Goal: Task Accomplishment & Management: Manage account settings

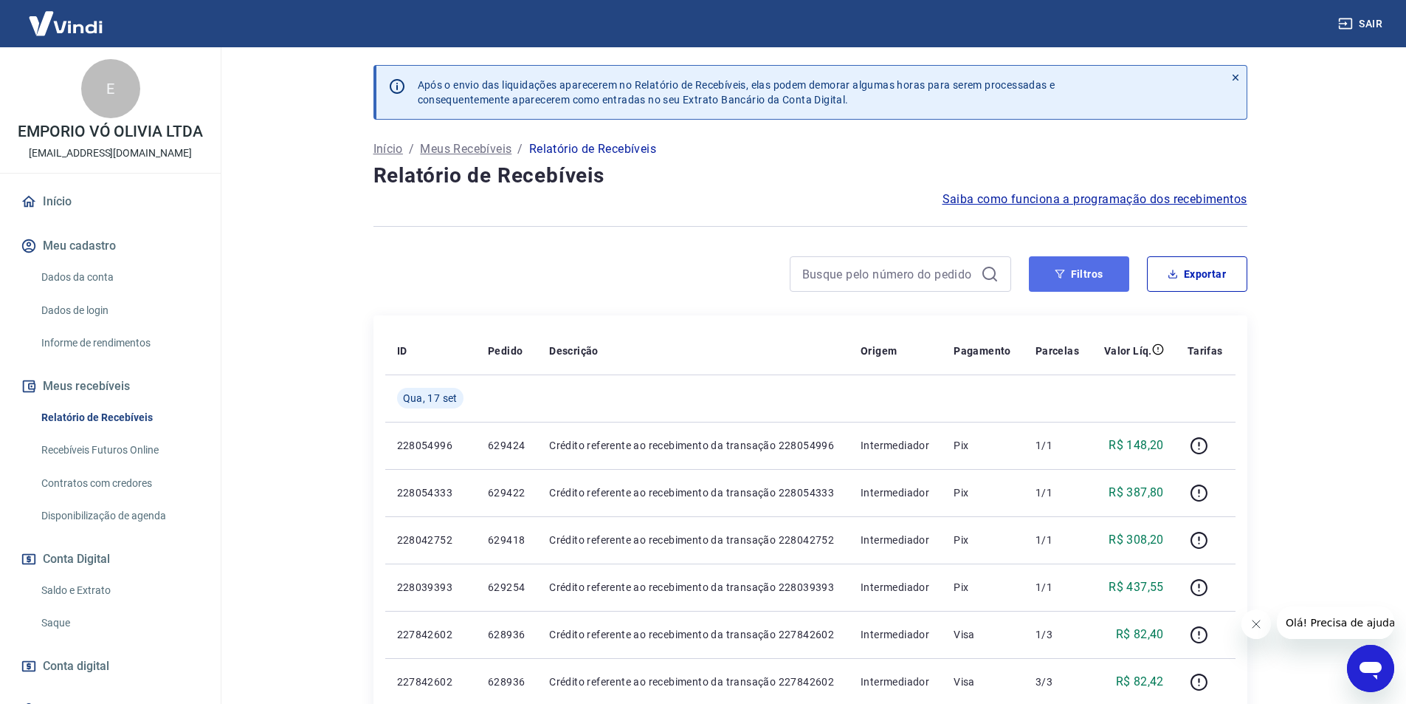
click at [1062, 276] on icon "button" at bounding box center [1060, 274] width 10 height 10
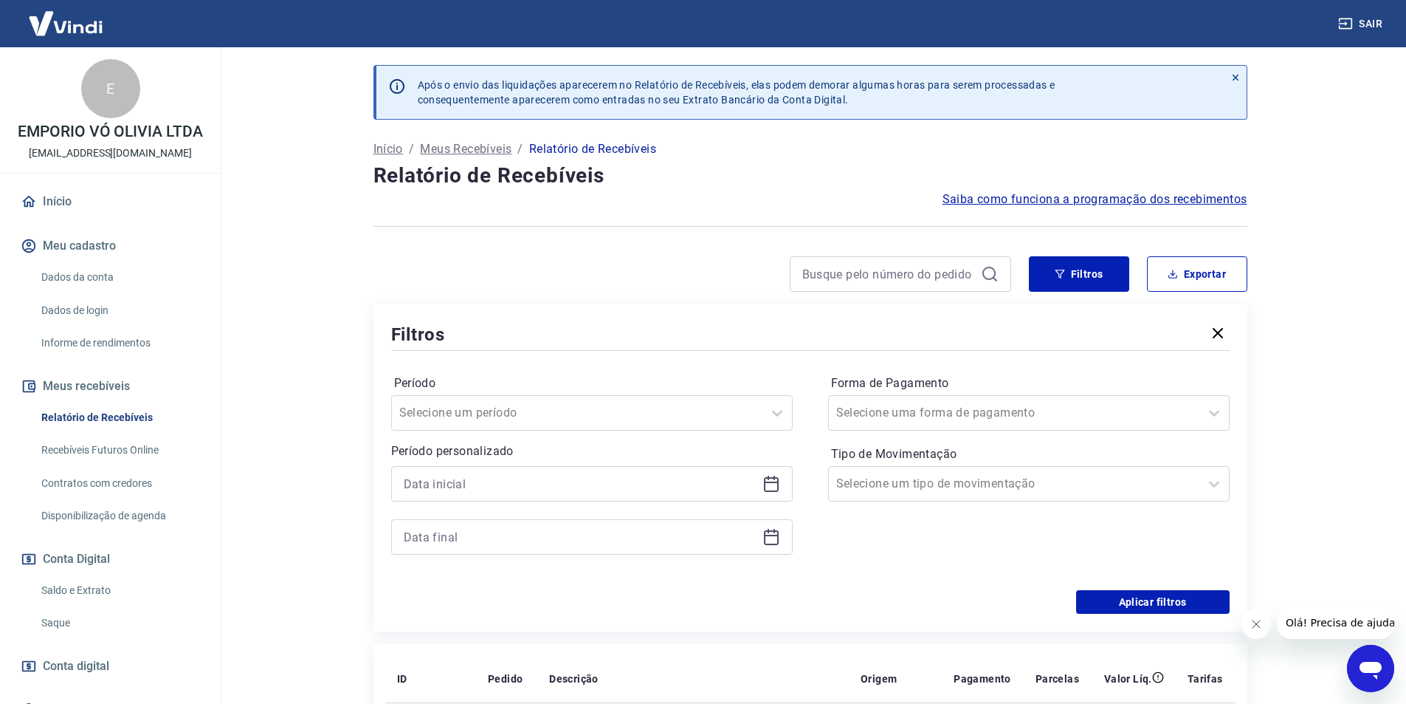
click at [763, 481] on icon at bounding box center [772, 484] width 18 height 18
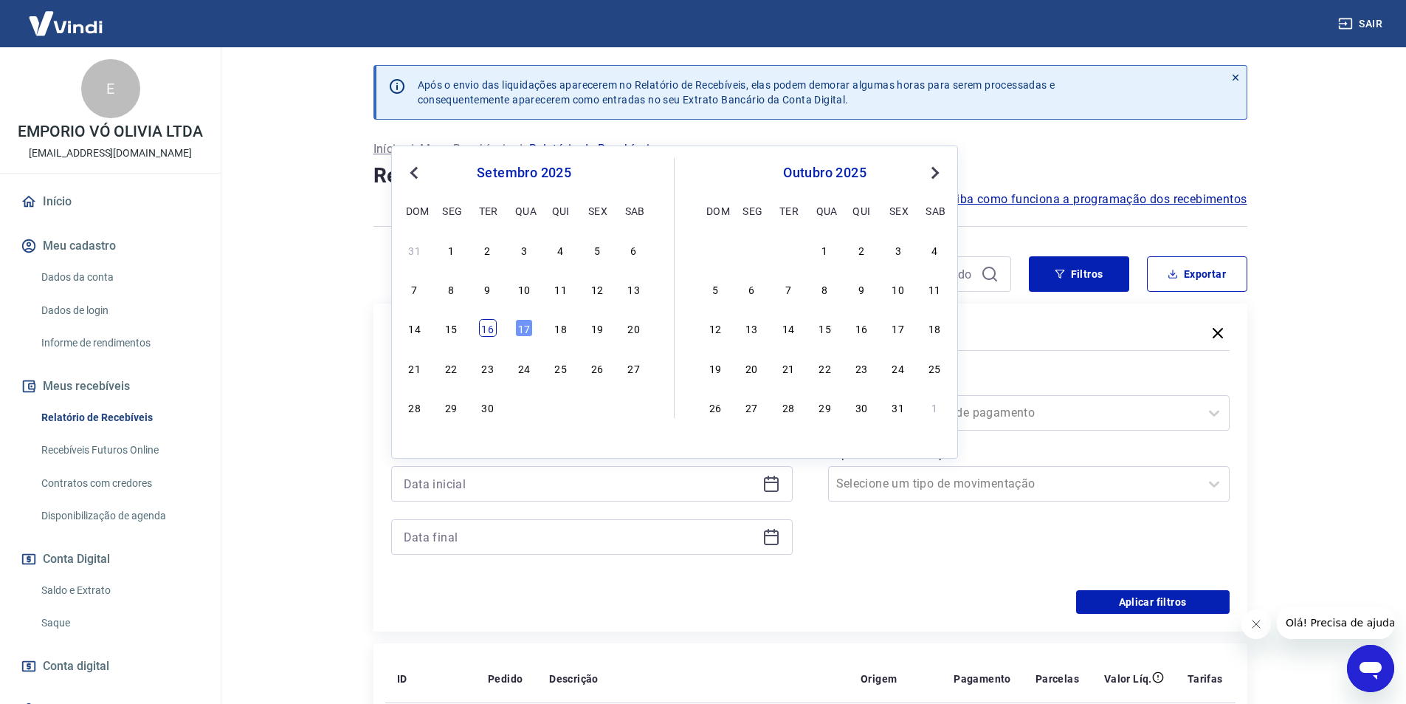
click at [490, 329] on div "16" at bounding box center [488, 328] width 18 height 18
click at [490, 329] on div "Filtros" at bounding box center [810, 334] width 839 height 26
type input "[DATE]"
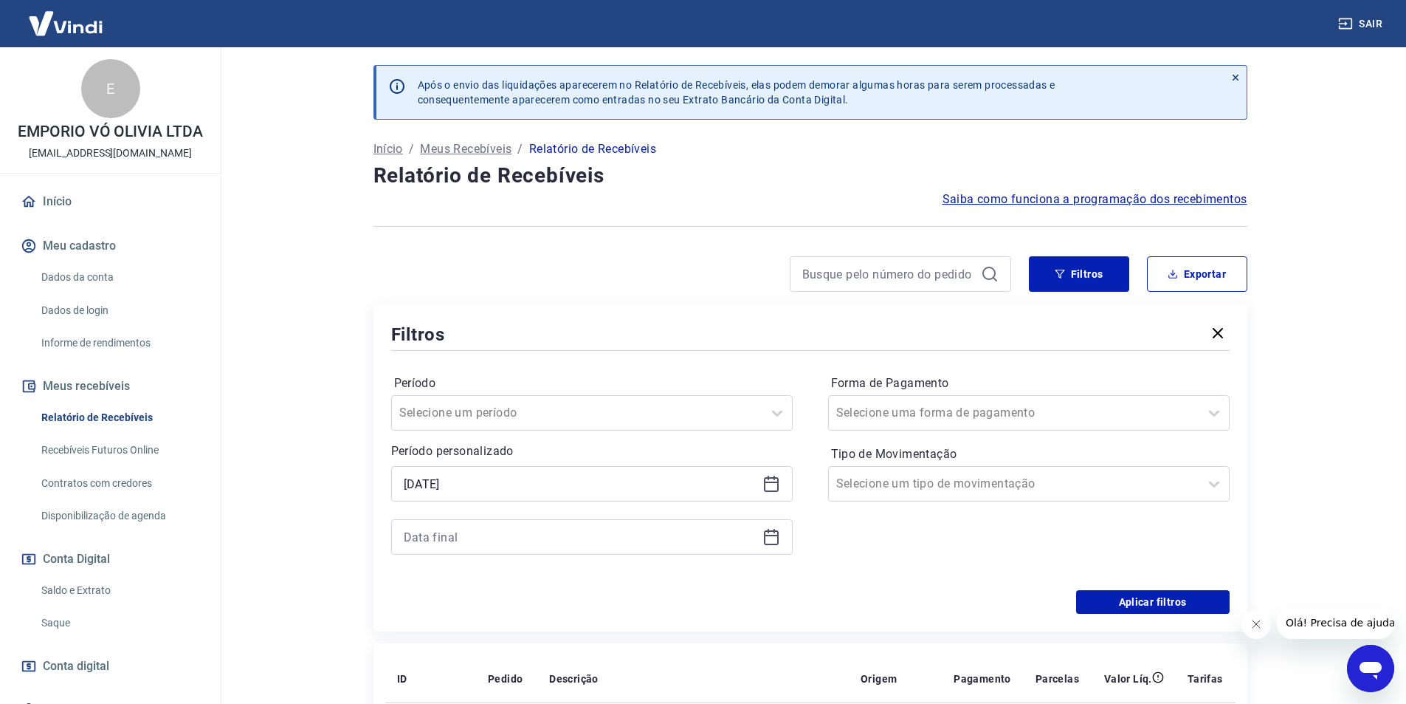
click at [766, 542] on icon at bounding box center [772, 537] width 18 height 18
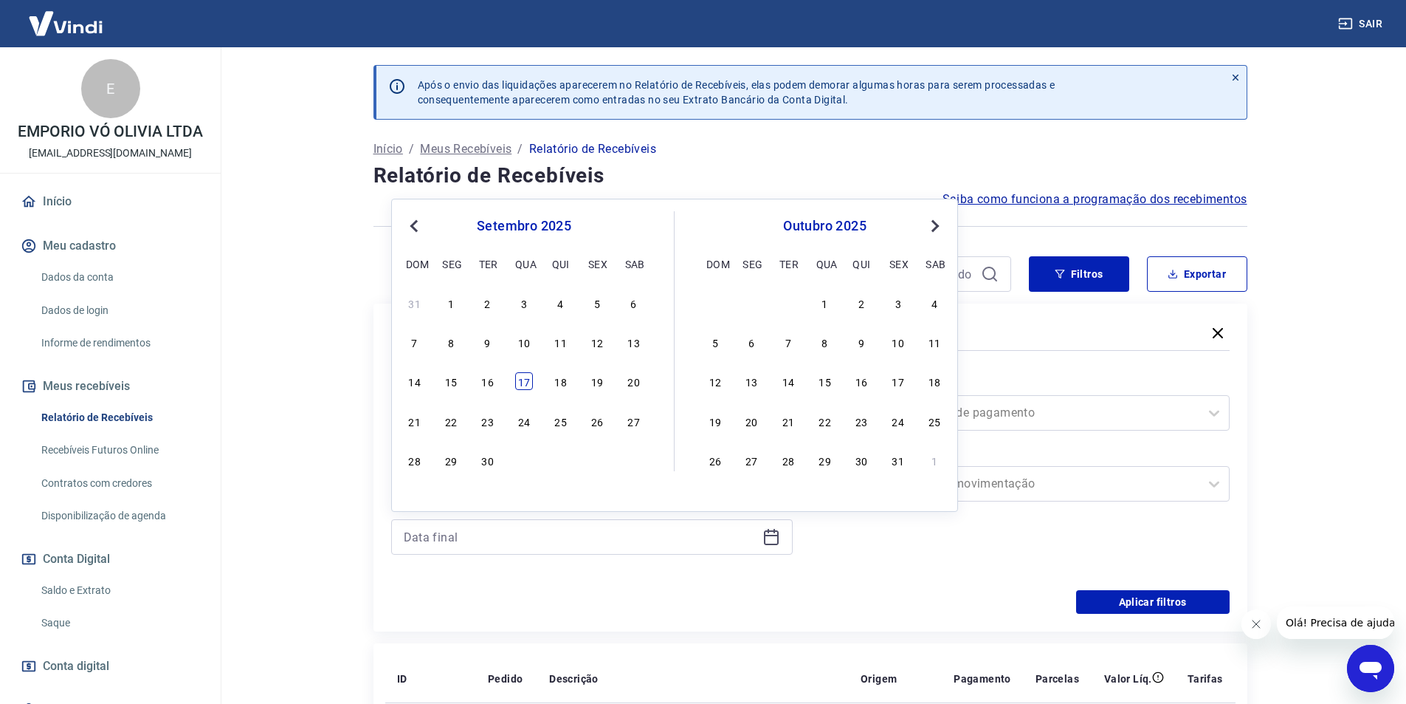
click at [523, 373] on div "17" at bounding box center [524, 381] width 18 height 18
click at [523, 374] on label "Período" at bounding box center [592, 383] width 396 height 18
click at [523, 379] on label "Período" at bounding box center [592, 383] width 396 height 18
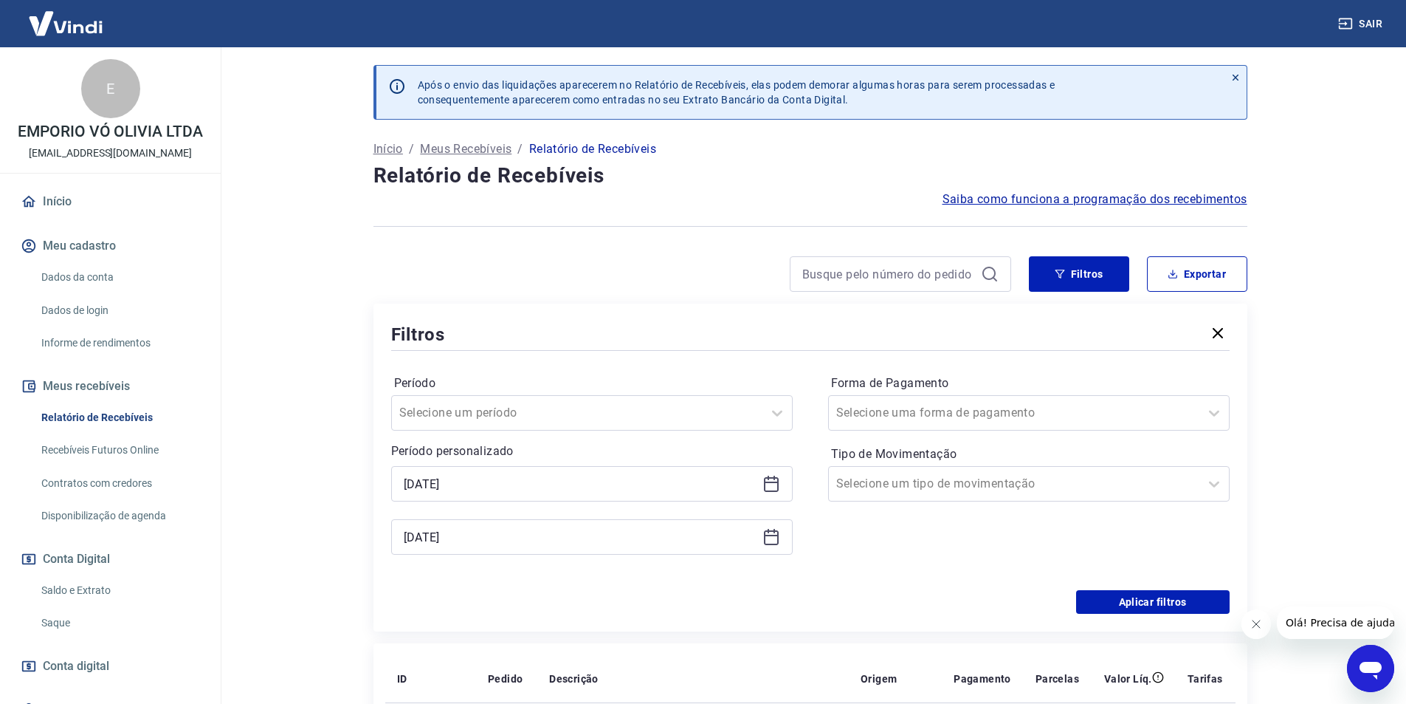
type input "[DATE]"
click at [1147, 605] on button "Aplicar filtros" at bounding box center [1153, 602] width 154 height 24
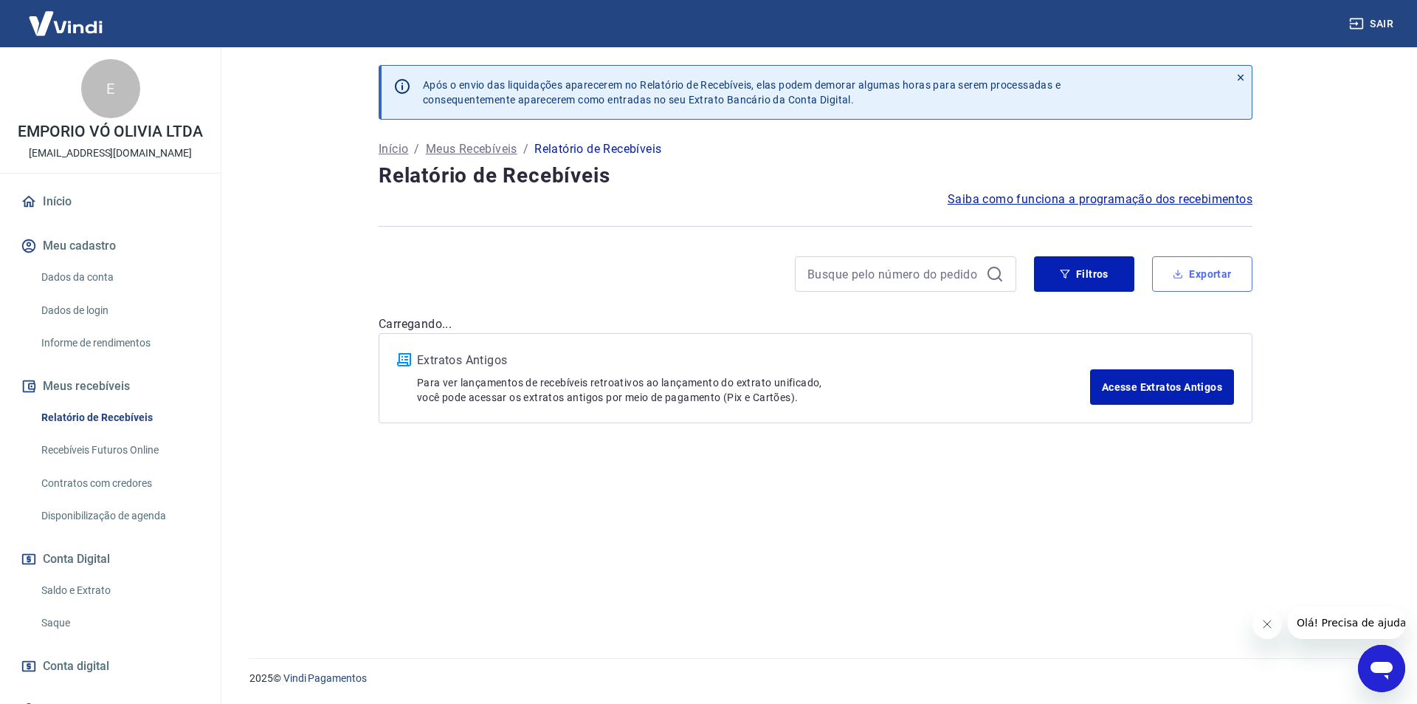
click at [1221, 275] on button "Exportar" at bounding box center [1202, 273] width 100 height 35
type input "[DATE]"
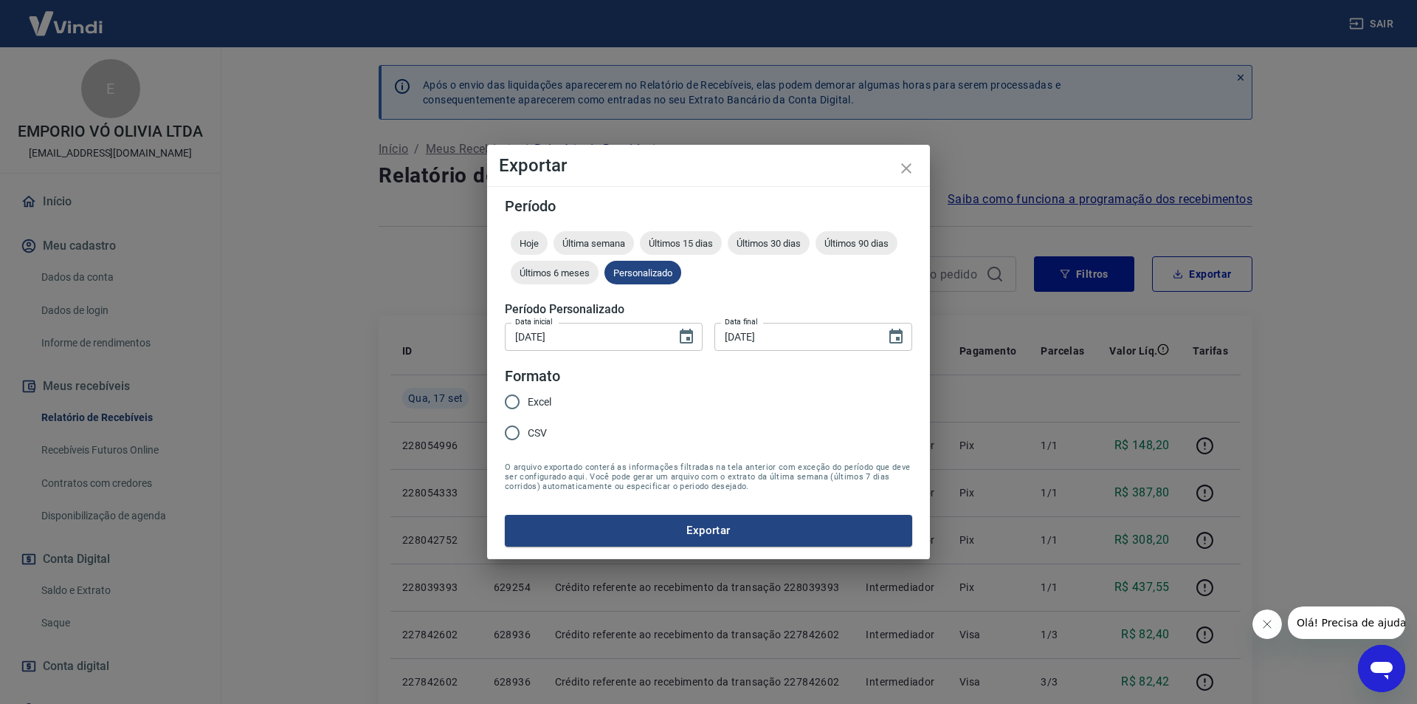
click at [512, 401] on input "Excel" at bounding box center [512, 401] width 31 height 31
radio input "true"
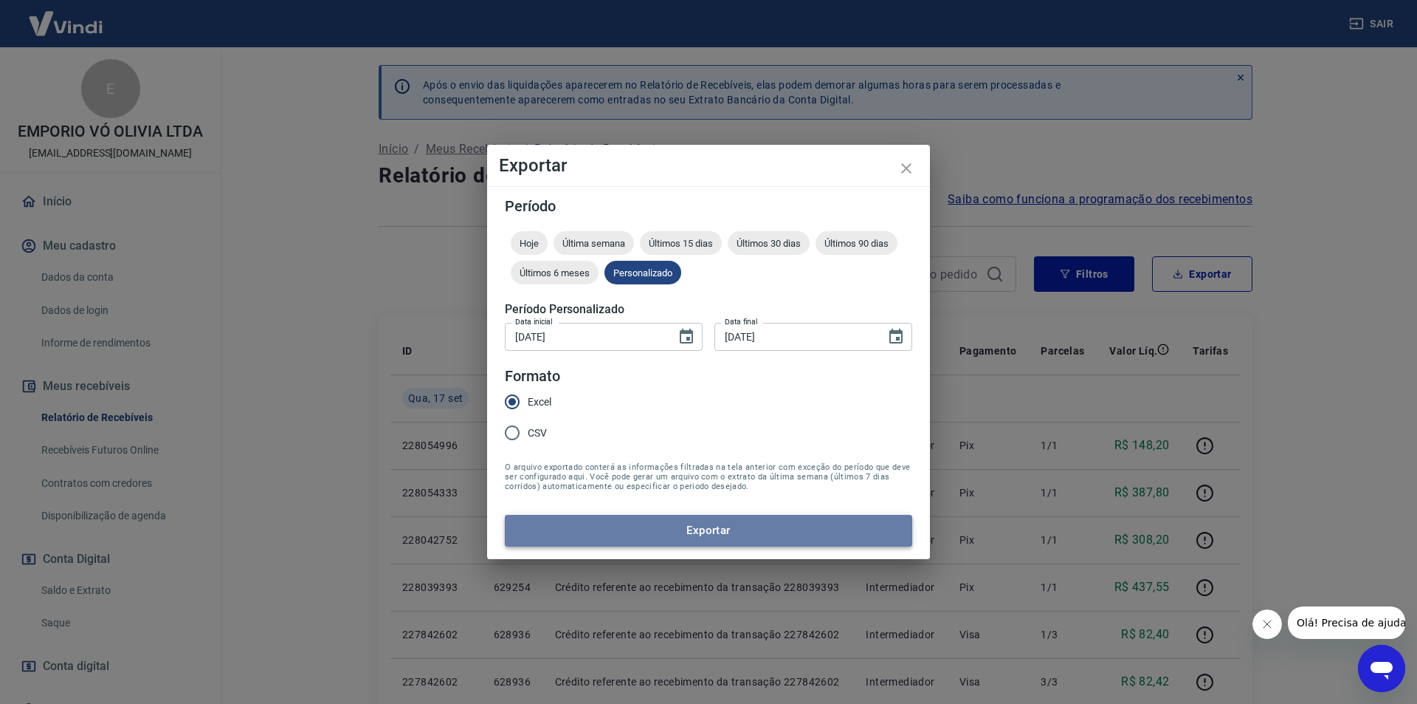
click at [571, 531] on button "Exportar" at bounding box center [708, 530] width 407 height 31
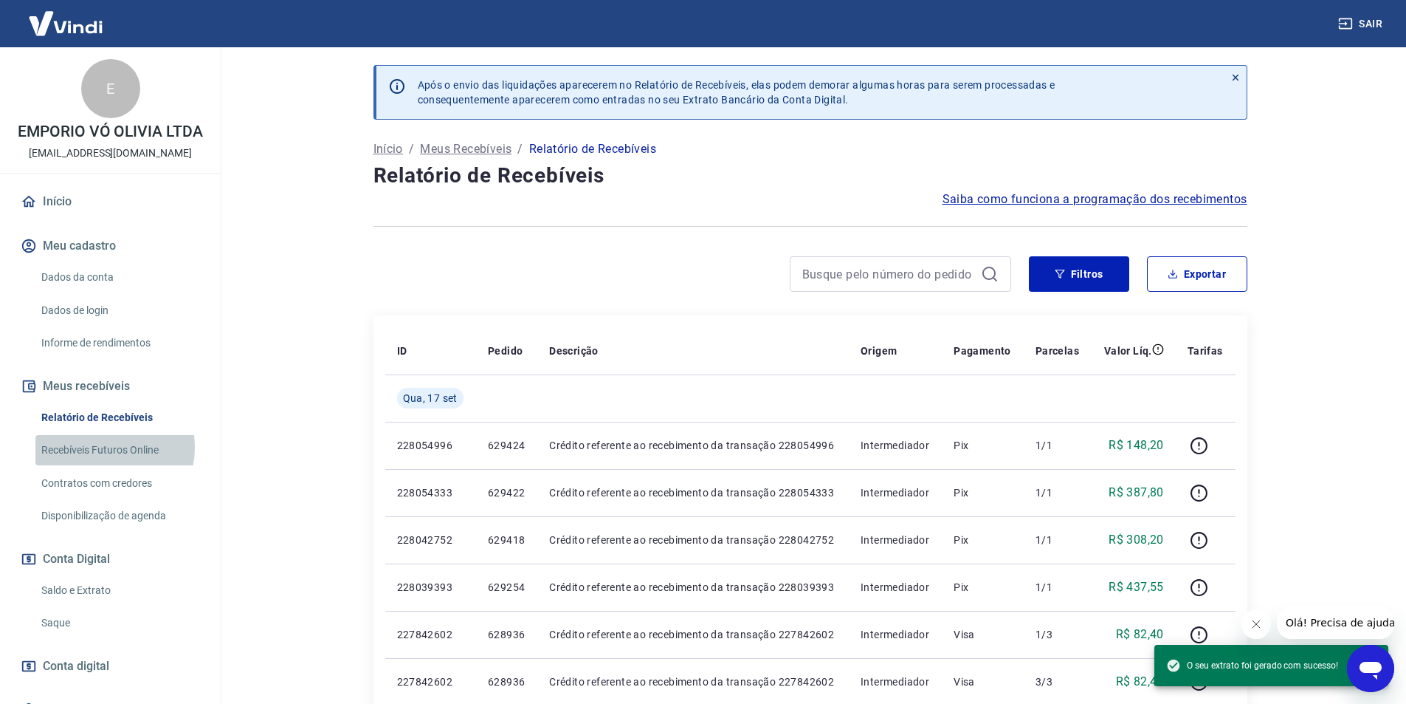
click at [105, 447] on link "Recebíveis Futuros Online" at bounding box center [119, 450] width 168 height 30
